Goal: Check status

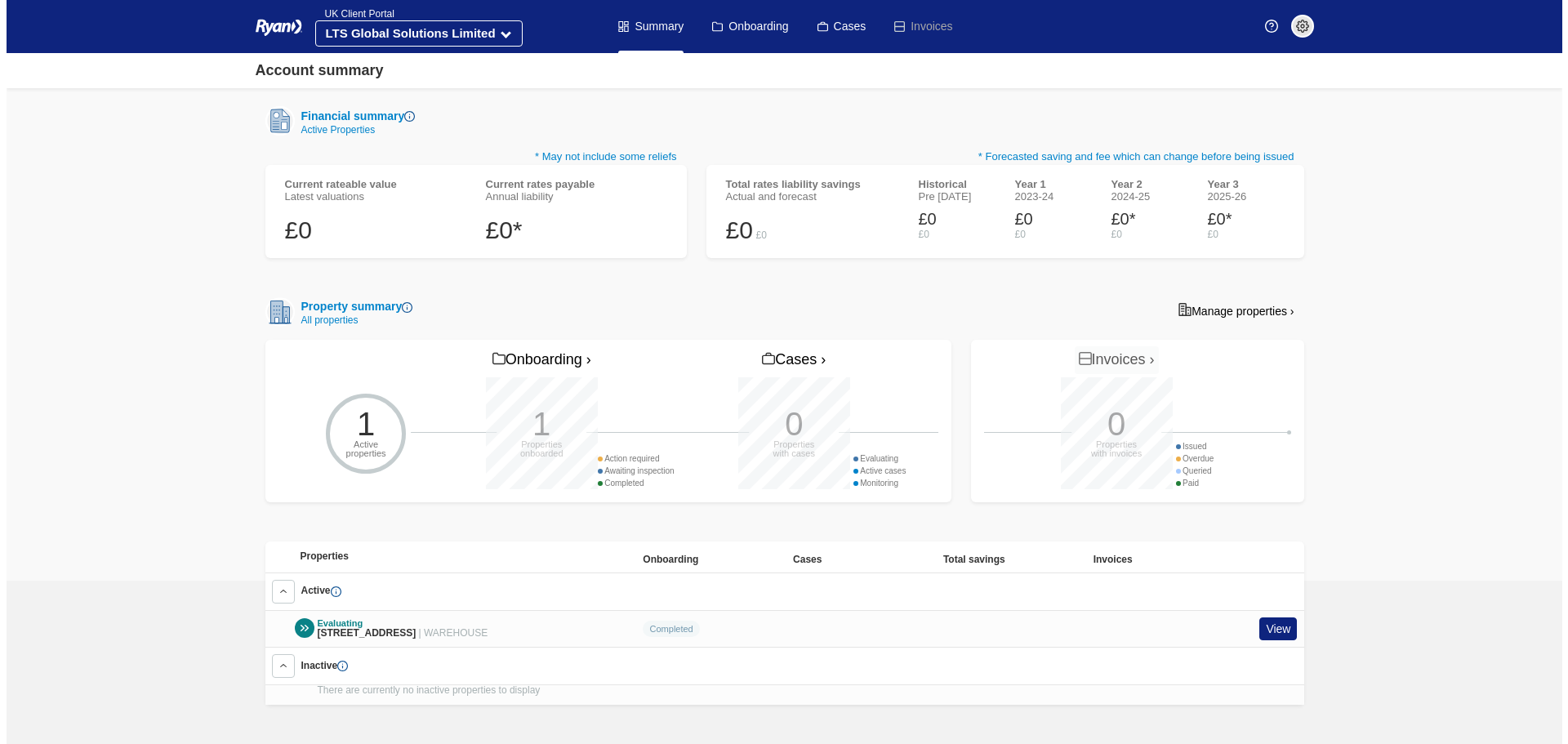
scroll to position [182, 0]
click at [1283, 624] on link "View" at bounding box center [1271, 629] width 37 height 24
click at [1273, 621] on link "View" at bounding box center [1271, 629] width 37 height 24
click at [298, 618] on div at bounding box center [298, 628] width 20 height 20
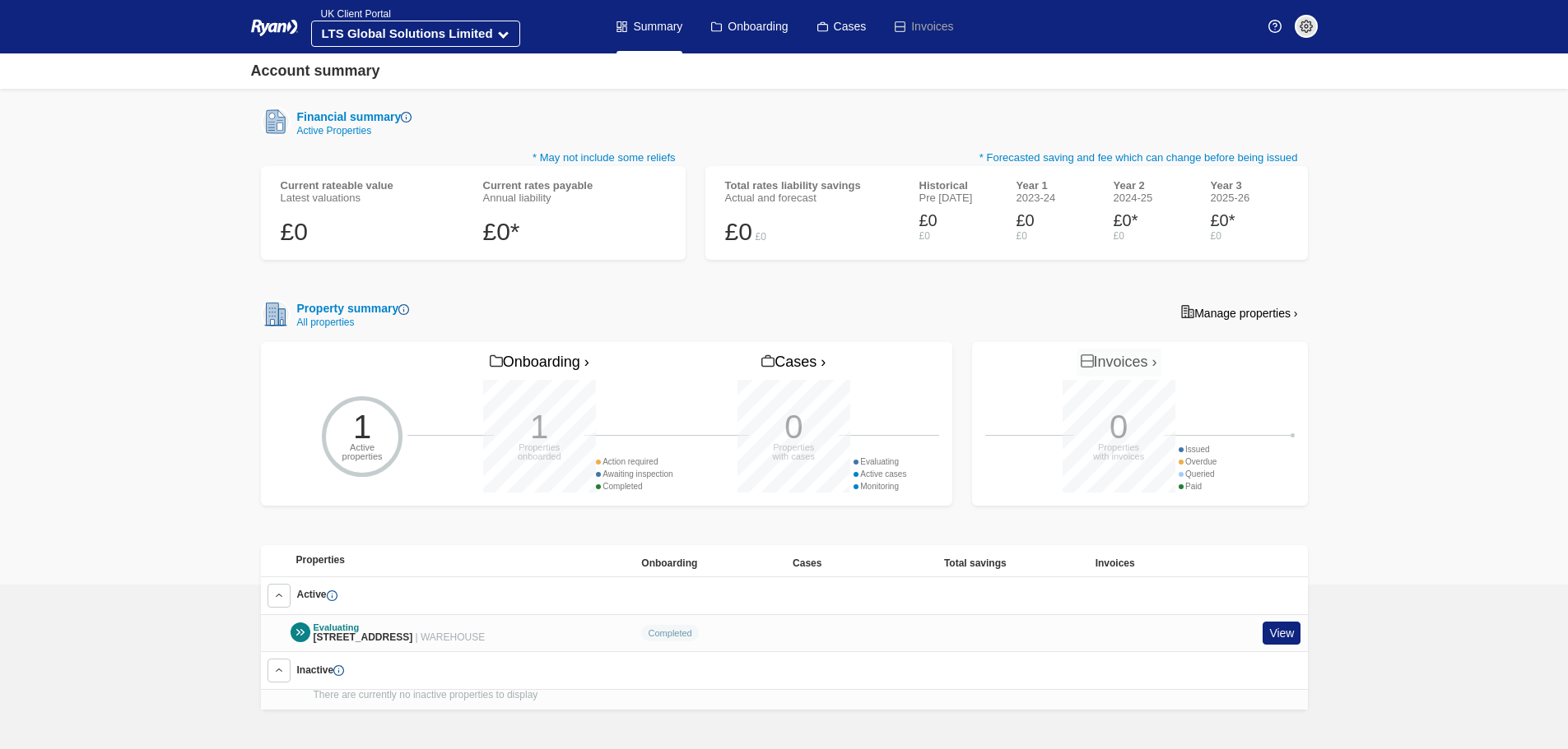
click at [408, 304] on img at bounding box center [403, 309] width 11 height 11
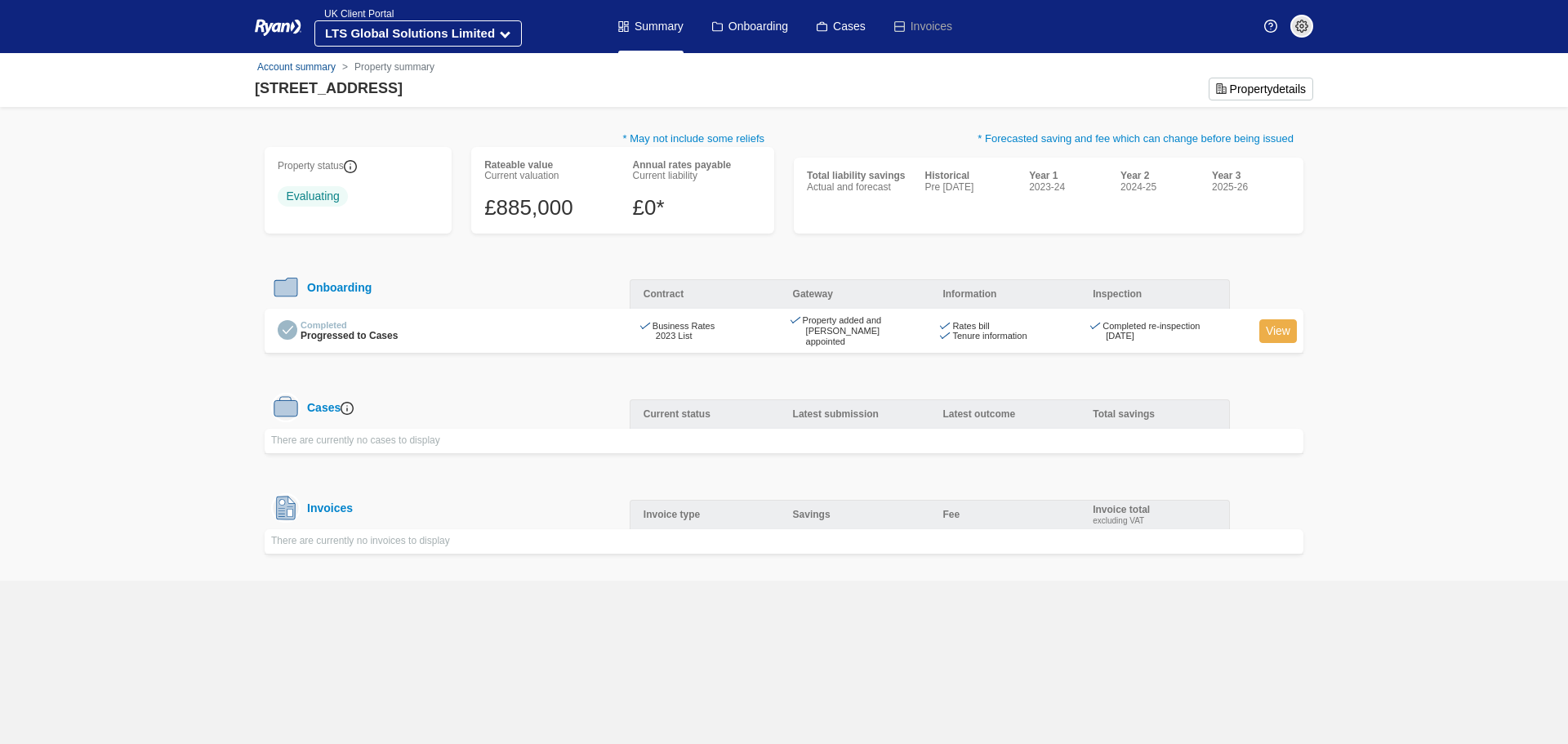
click at [1283, 325] on link "View" at bounding box center [1278, 331] width 37 height 24
